Goal: Find specific page/section: Find specific page/section

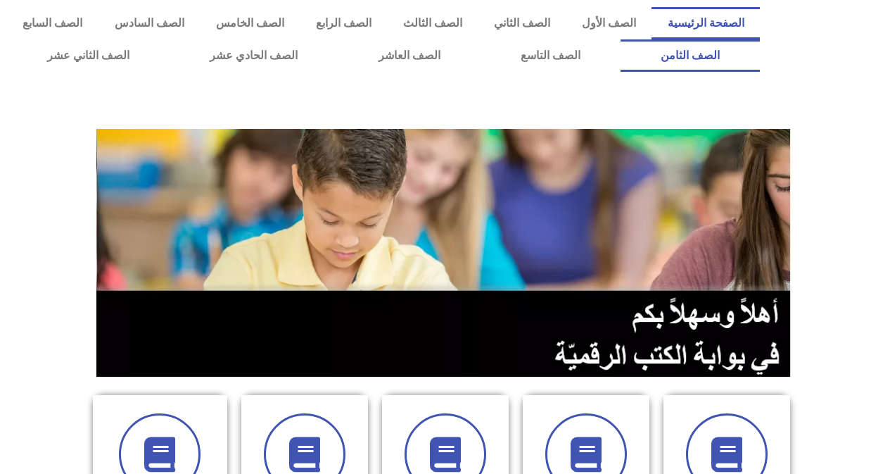
click at [621, 39] on link "الصف الثامن" at bounding box center [690, 55] width 139 height 32
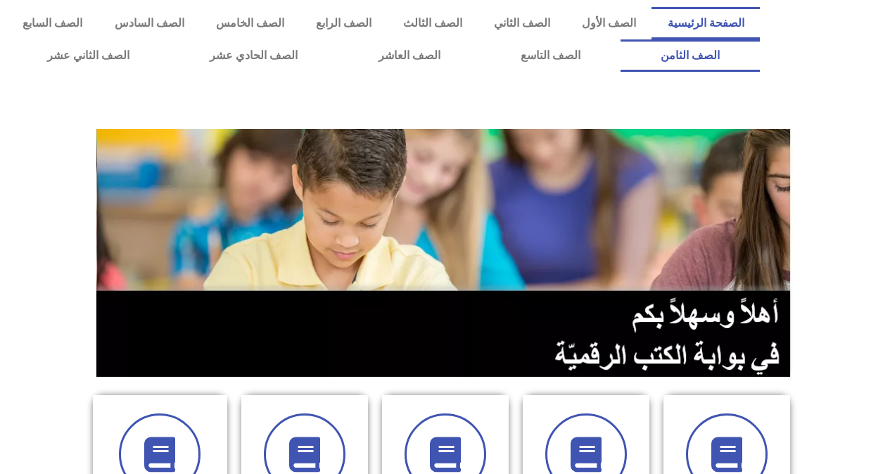
click at [621, 39] on link "الصف الثامن" at bounding box center [690, 55] width 139 height 32
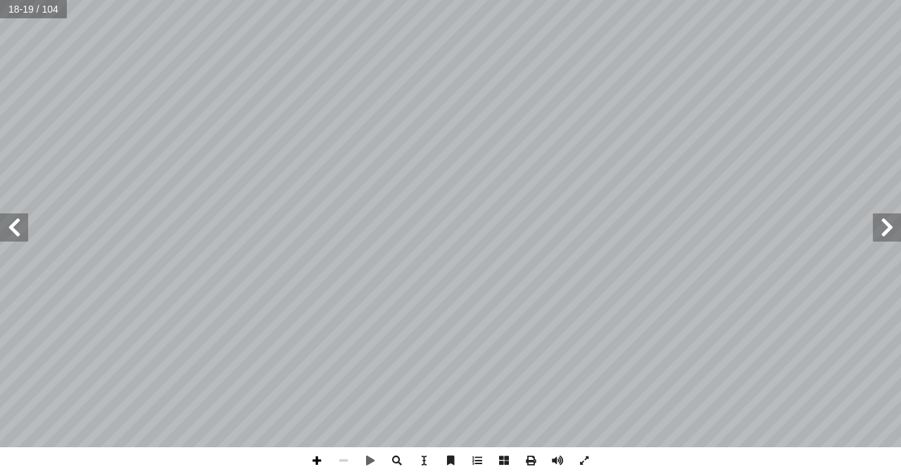
click at [316, 458] on span at bounding box center [316, 460] width 27 height 27
